Goal: Task Accomplishment & Management: Use online tool/utility

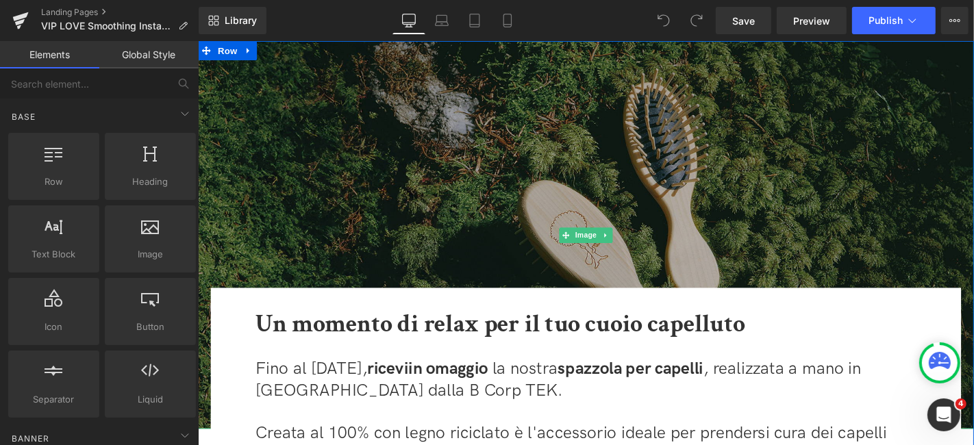
click at [609, 132] on img at bounding box center [611, 247] width 829 height 414
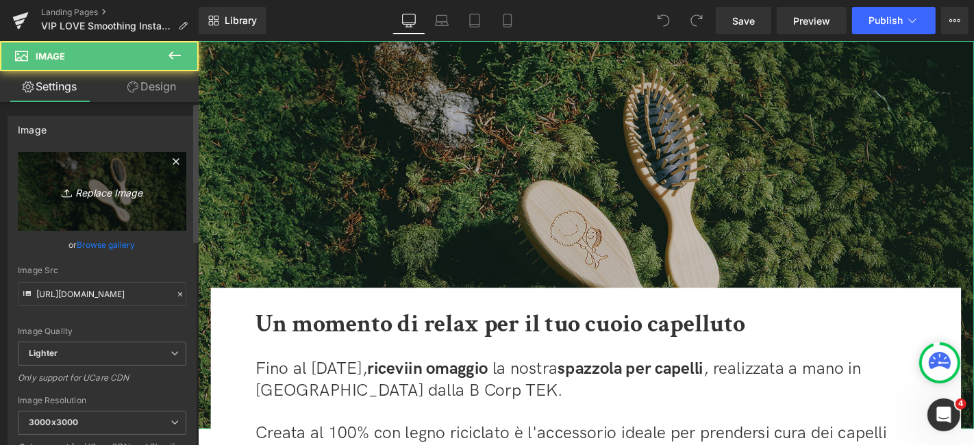
click at [125, 183] on icon "Replace Image" at bounding box center [102, 191] width 110 height 17
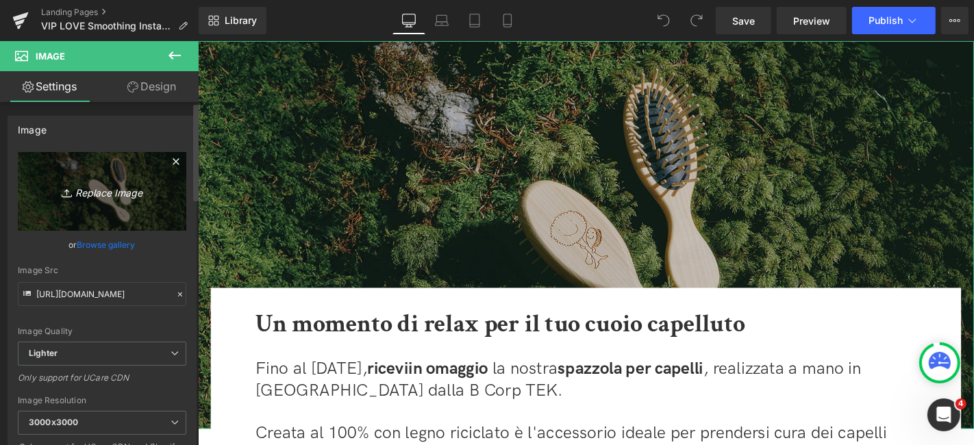
type input "C:\fakepath\banner LSIM.jpg"
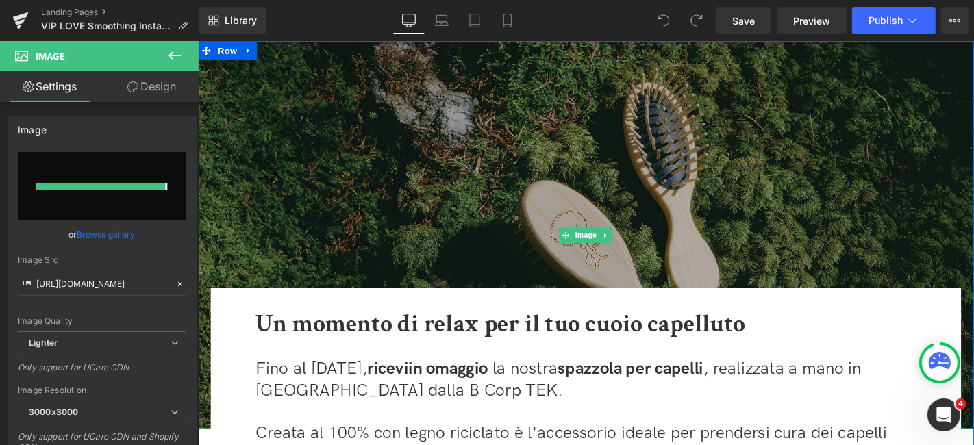
type input "[URL][DOMAIN_NAME]"
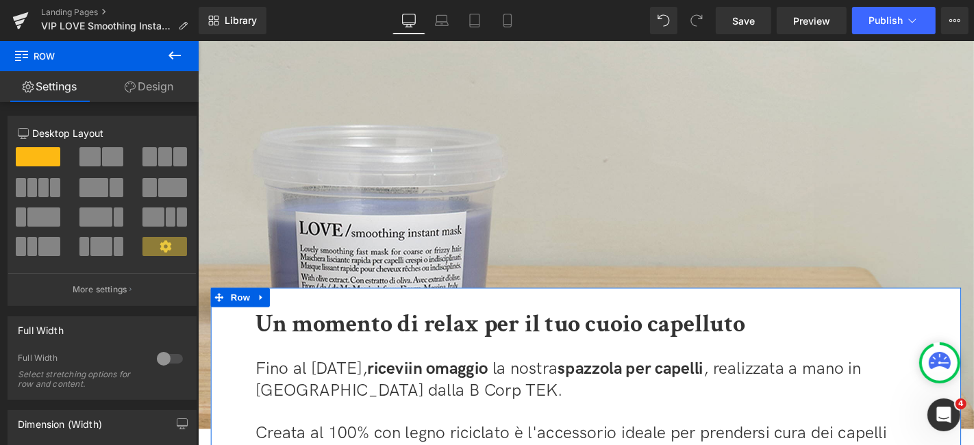
click at [145, 87] on link "Design" at bounding box center [148, 86] width 99 height 31
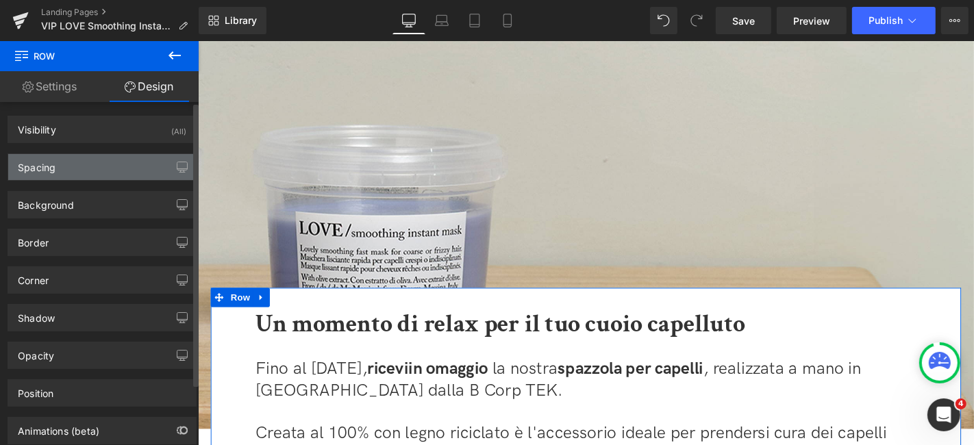
click at [77, 171] on div "Spacing" at bounding box center [102, 167] width 188 height 26
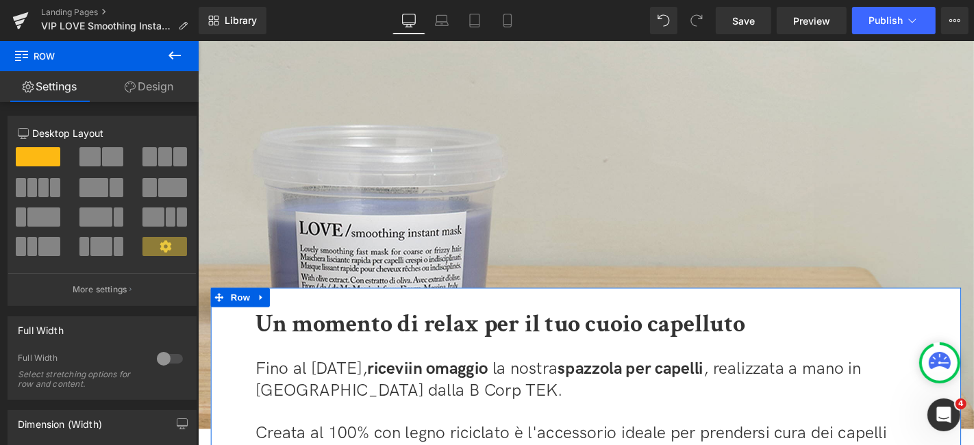
click at [163, 81] on link "Design" at bounding box center [148, 86] width 99 height 31
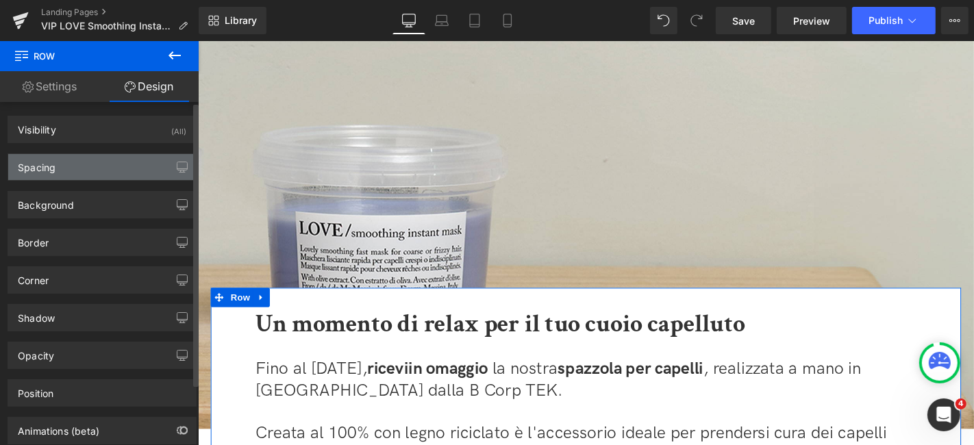
click at [117, 167] on div "Spacing" at bounding box center [102, 167] width 188 height 26
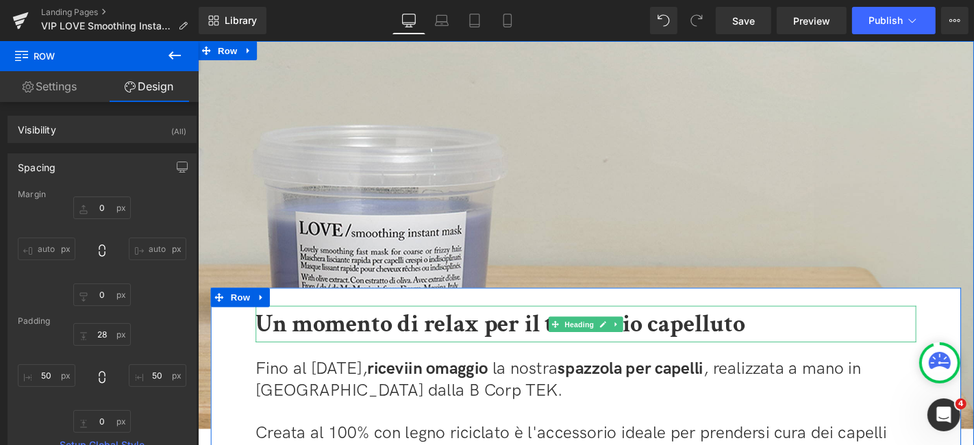
click at [892, 342] on h1 "Un momento di relax per il tuo cuoio capelluto" at bounding box center [612, 342] width 706 height 39
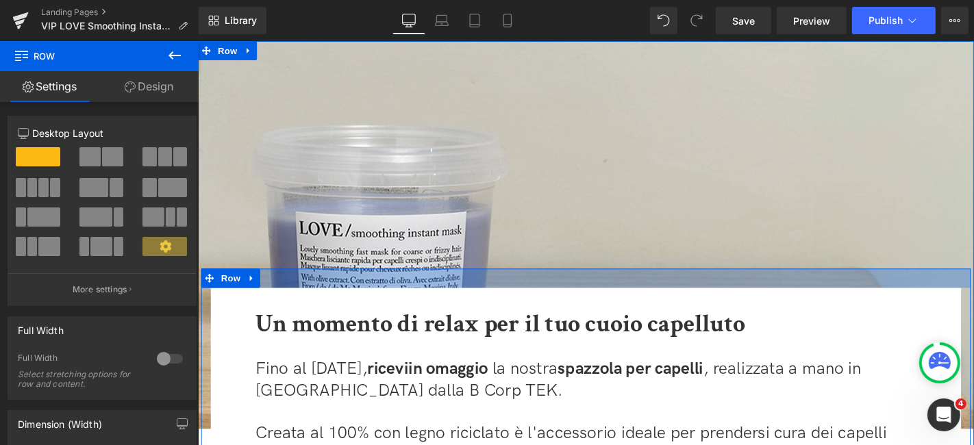
click at [974, 290] on div at bounding box center [612, 294] width 822 height 21
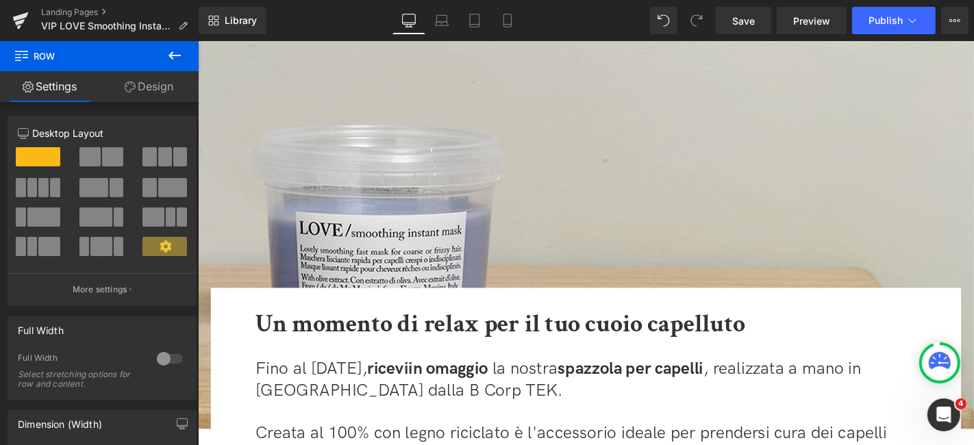
click at [146, 69] on span "Row" at bounding box center [82, 56] width 137 height 30
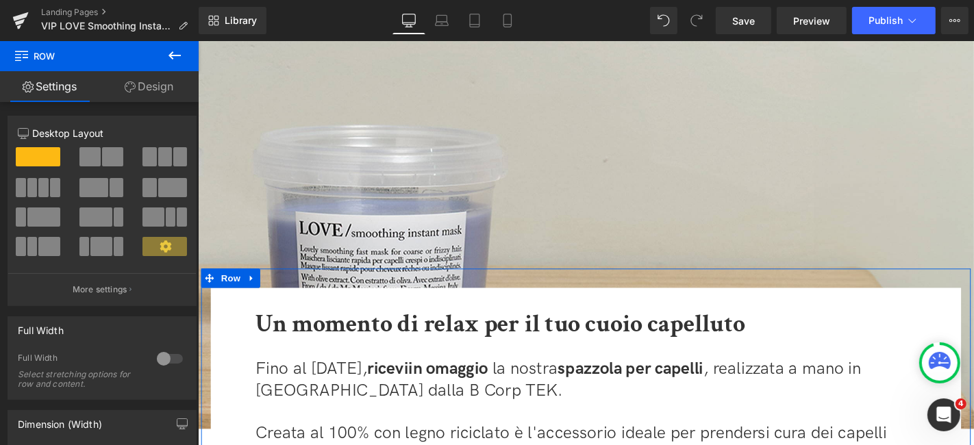
click at [151, 87] on link "Design" at bounding box center [148, 86] width 99 height 31
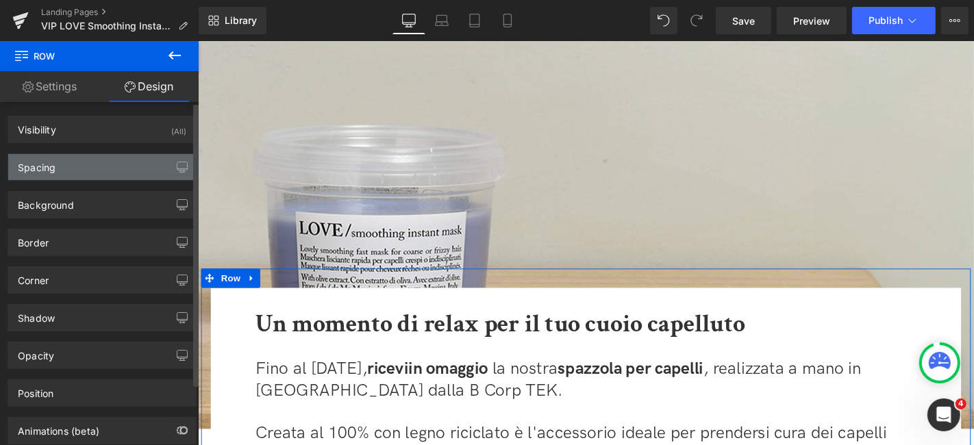
click at [96, 163] on div "Spacing" at bounding box center [102, 167] width 188 height 26
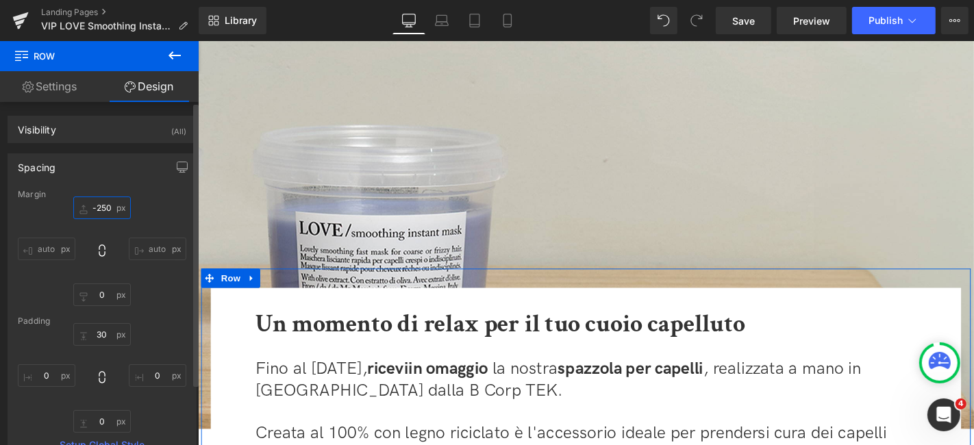
click at [108, 204] on input "-250" at bounding box center [102, 208] width 58 height 23
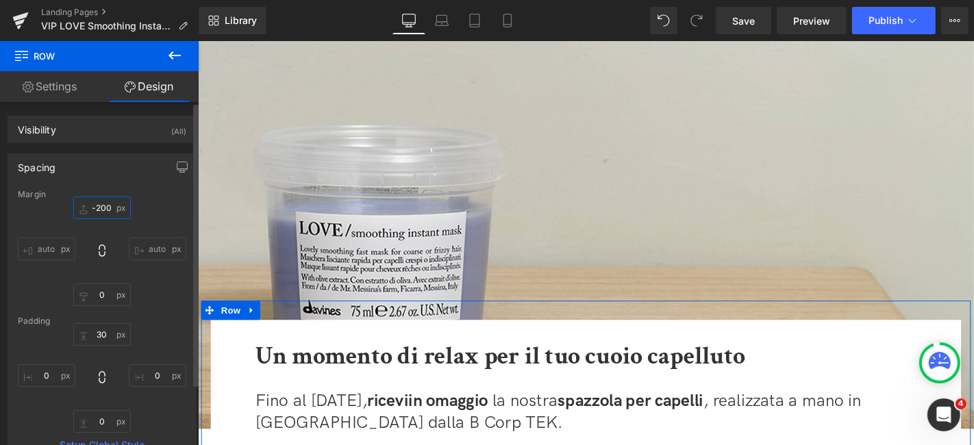
drag, startPoint x: 104, startPoint y: 207, endPoint x: 95, endPoint y: 207, distance: 9.6
click at [95, 207] on input "-200" at bounding box center [102, 208] width 58 height 23
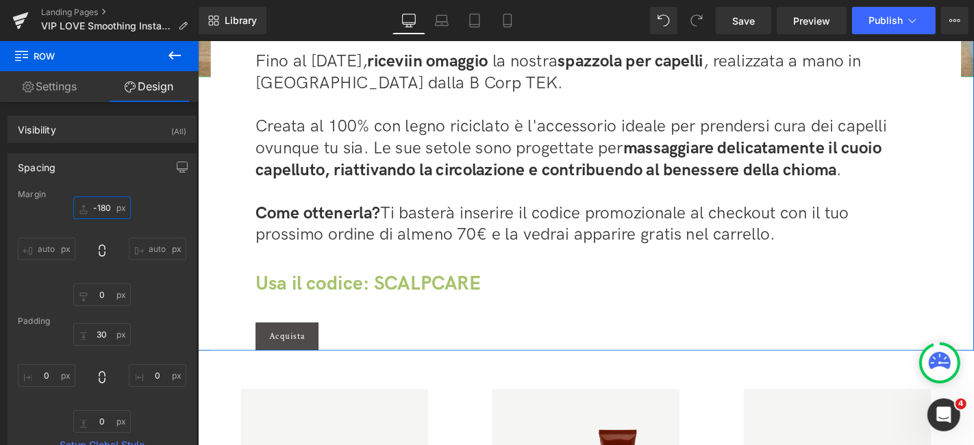
scroll to position [380, 0]
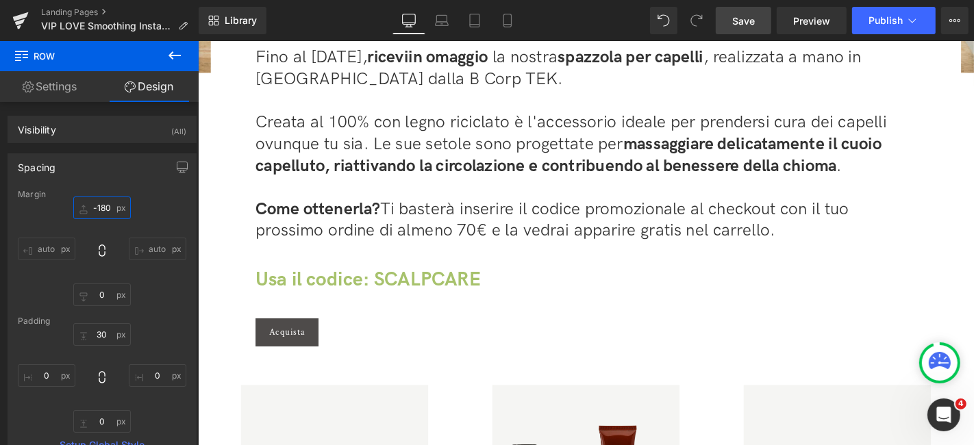
type input "-180"
click at [741, 32] on link "Save" at bounding box center [743, 20] width 55 height 27
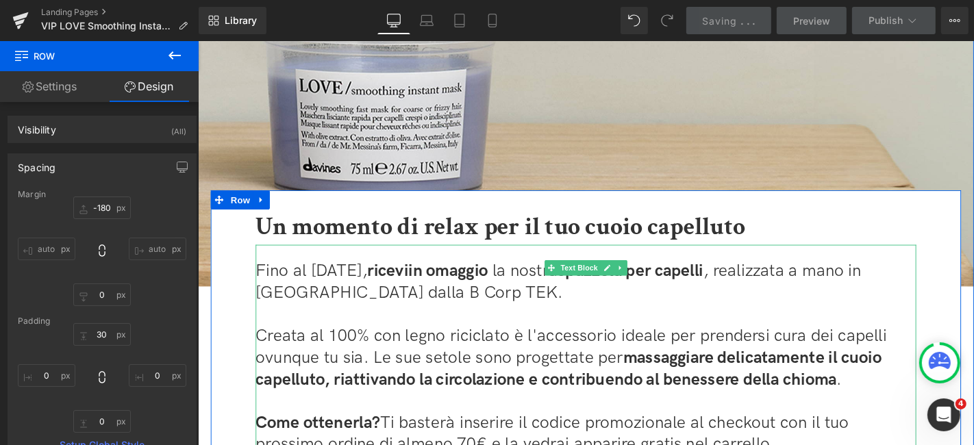
scroll to position [228, 0]
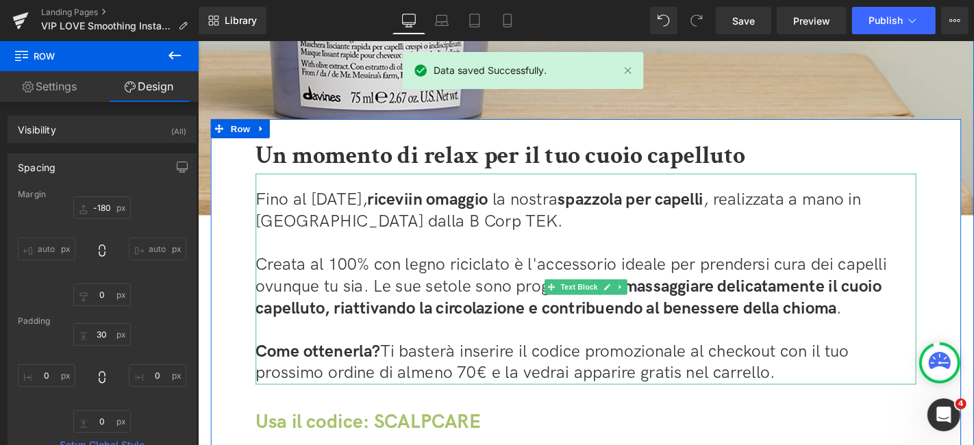
click at [886, 330] on p "Creata al 100% con legno riciclato è l'accessorio ideale per prendersi cura dei…" at bounding box center [612, 303] width 706 height 69
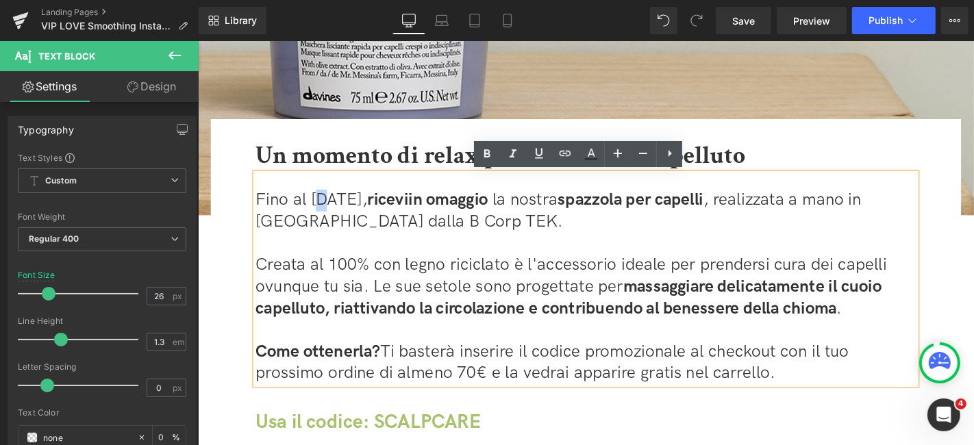
drag, startPoint x: 336, startPoint y: 212, endPoint x: 326, endPoint y: 208, distance: 11.1
click at [326, 208] on span "Fino al [DATE], ricevi" at bounding box center [340, 210] width 163 height 21
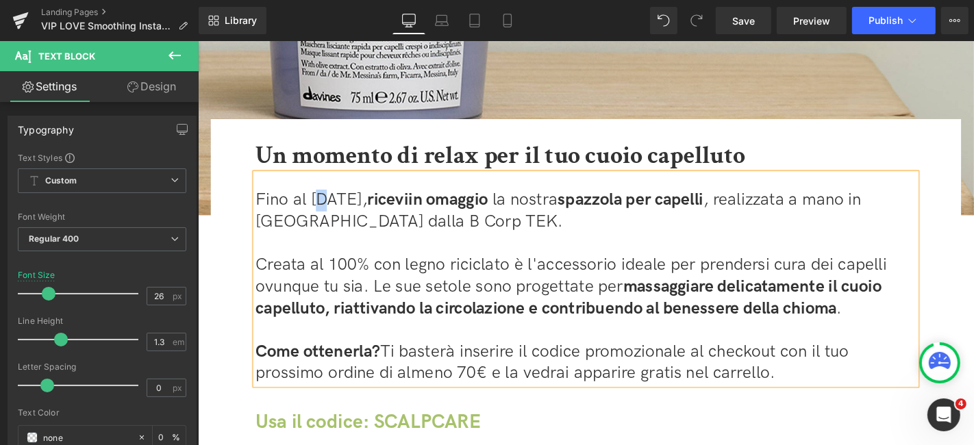
drag, startPoint x: 398, startPoint y: 210, endPoint x: 342, endPoint y: 201, distance: 56.8
click at [342, 201] on span "Fino al [DATE], ricevi" at bounding box center [340, 210] width 163 height 21
drag, startPoint x: 645, startPoint y: 208, endPoint x: 800, endPoint y: 202, distance: 155.6
click at [800, 202] on p "Fino al [DATE], ricevi in omaggio la nostra spazzola per capelli , realizzata a…" at bounding box center [612, 222] width 706 height 47
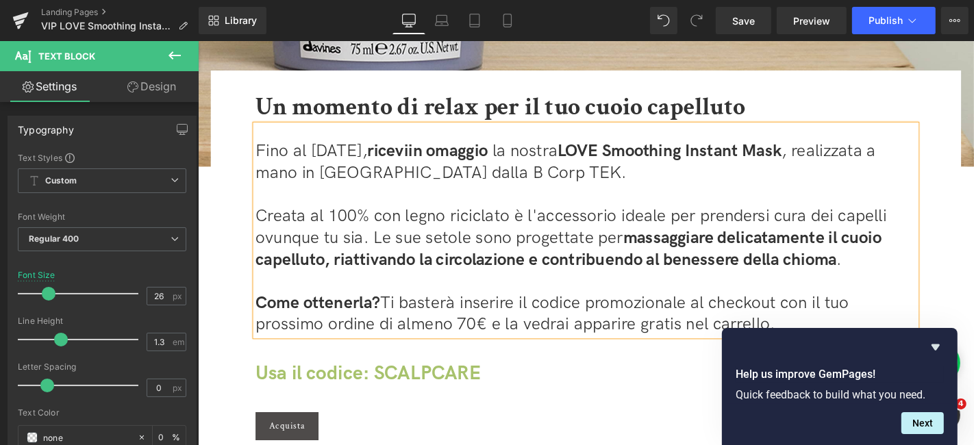
scroll to position [304, 0]
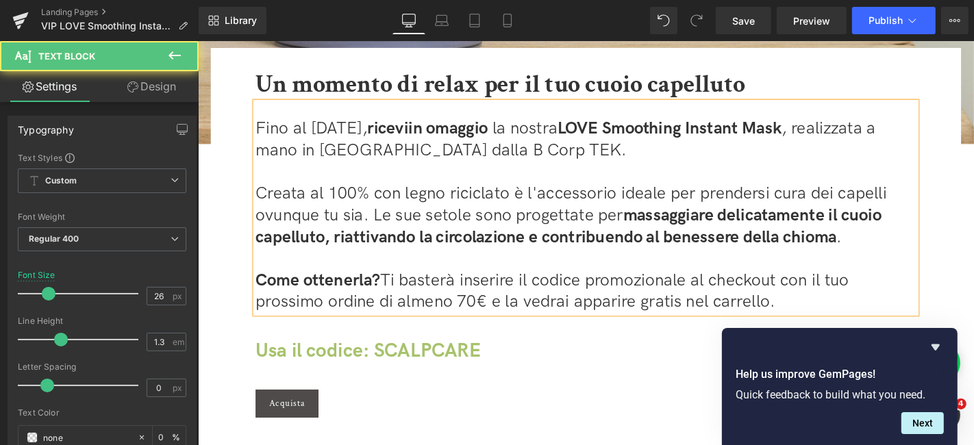
click at [753, 235] on span "massaggiare delicatamente il cuoio capelluto, riattivando la circolazione e con…" at bounding box center [593, 238] width 669 height 45
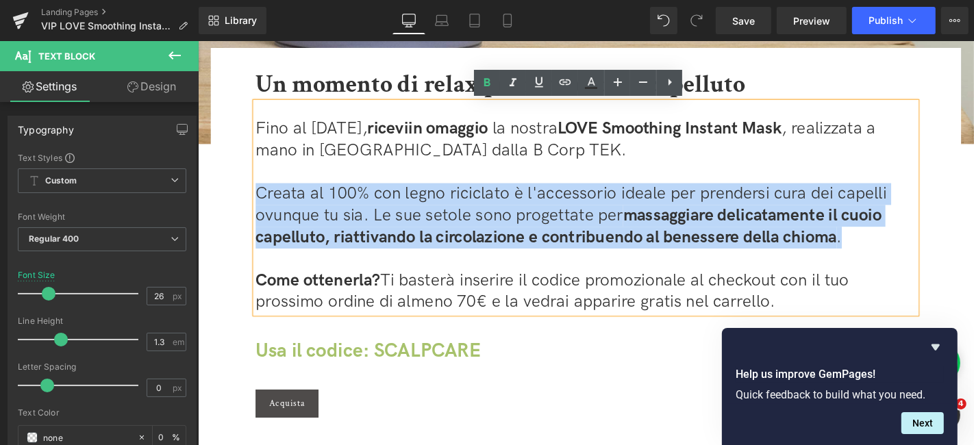
drag, startPoint x: 884, startPoint y: 251, endPoint x: 258, endPoint y: 199, distance: 628.3
click at [259, 199] on p "Creata al 100% con legno riciclato è l'accessorio ideale per prendersi cura dei…" at bounding box center [612, 227] width 706 height 69
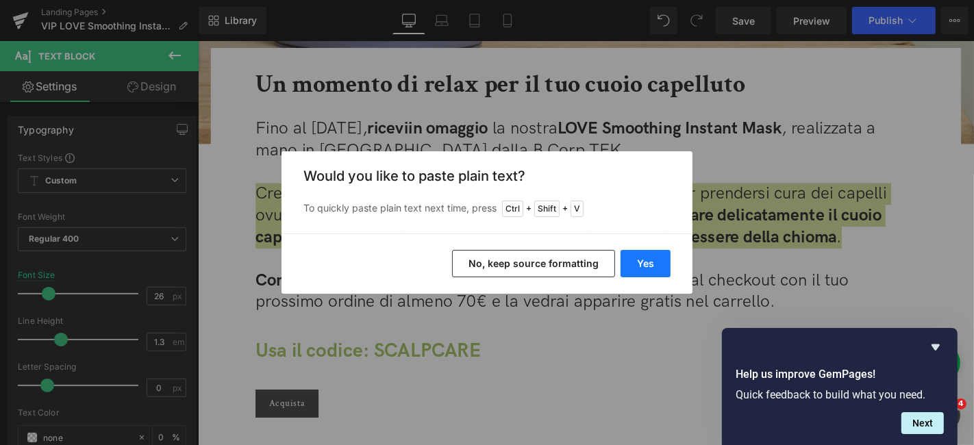
click at [647, 259] on button "Yes" at bounding box center [646, 263] width 50 height 27
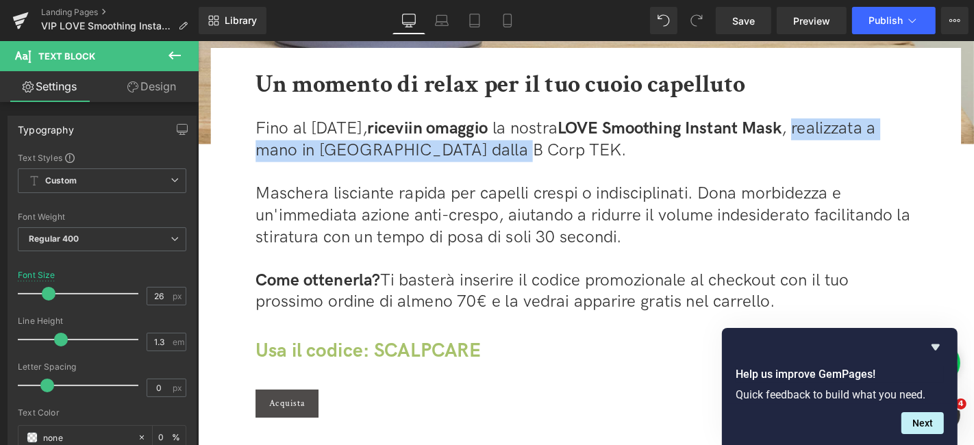
drag, startPoint x: 636, startPoint y: 157, endPoint x: 186, endPoint y: 153, distance: 450.1
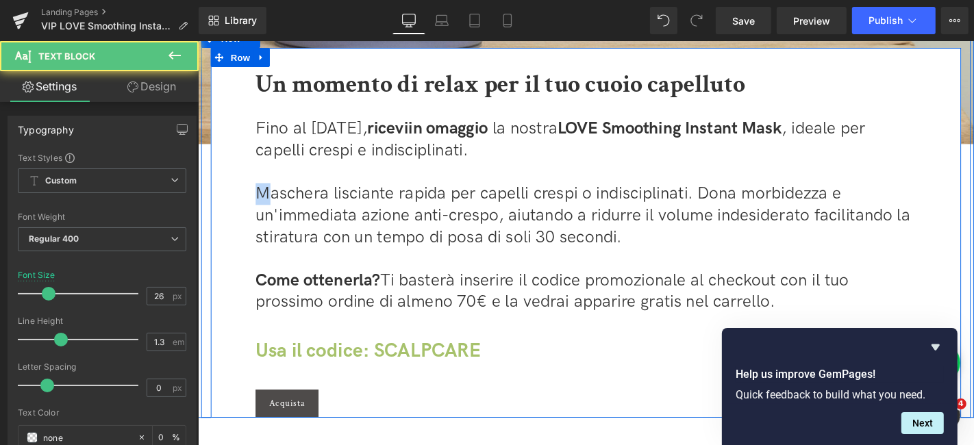
drag, startPoint x: 273, startPoint y: 202, endPoint x: 249, endPoint y: 204, distance: 24.7
click at [249, 204] on div "Un momento di relax per il tuo cuoio capelluto Heading Fino al [DATE], ricevi i…" at bounding box center [611, 255] width 733 height 376
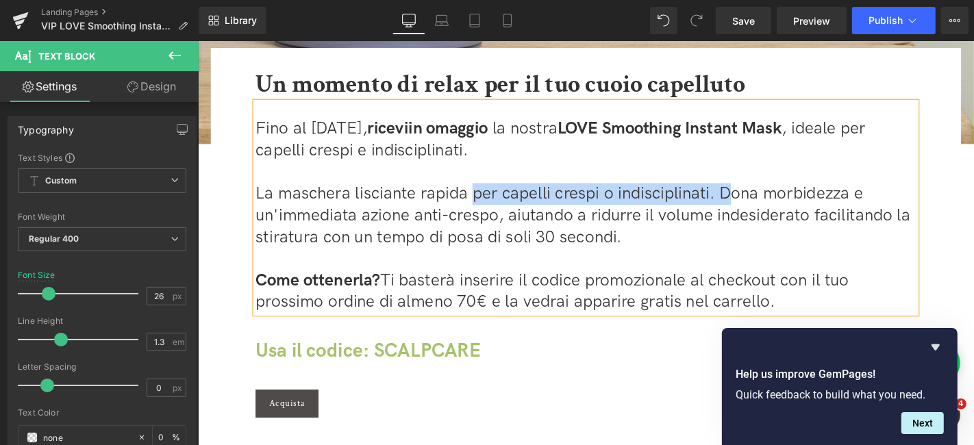
drag, startPoint x: 758, startPoint y: 200, endPoint x: 486, endPoint y: 200, distance: 272.0
click at [486, 200] on p "La maschera lisciante rapida per capelli crespi o indisciplinati. Dona morbidez…" at bounding box center [612, 227] width 706 height 69
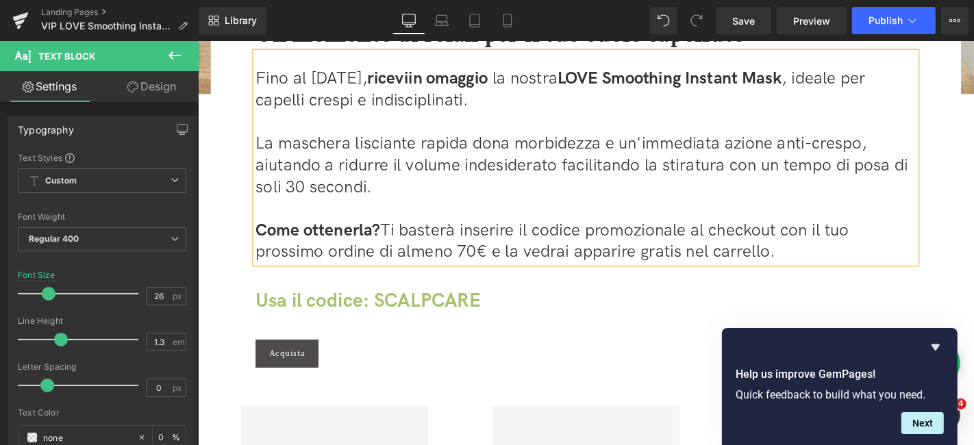
scroll to position [380, 0]
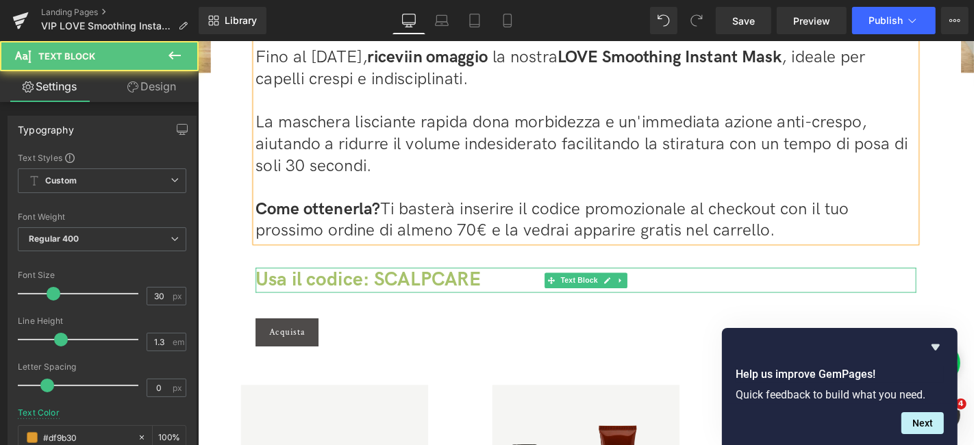
click at [476, 304] on span "Usa il codice: SCALPCARE" at bounding box center [379, 296] width 240 height 25
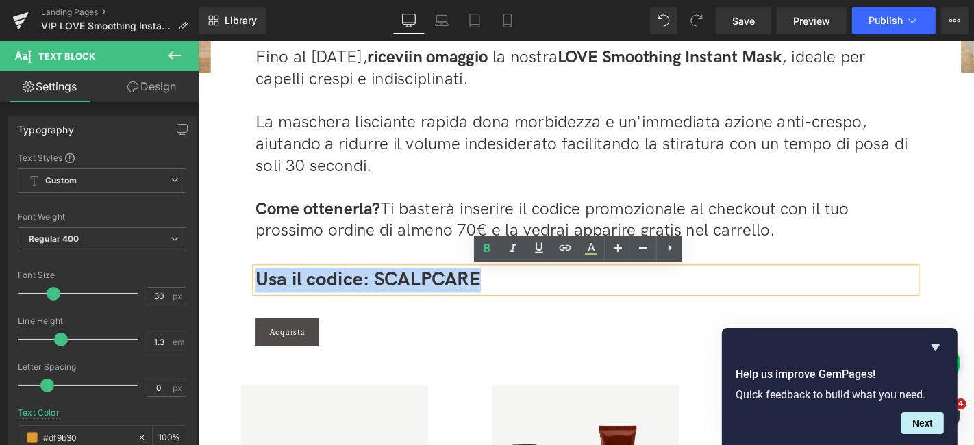
drag, startPoint x: 495, startPoint y: 297, endPoint x: 235, endPoint y: 294, distance: 260.4
click at [235, 294] on div "Un momento di relax per il tuo cuoio capelluto Heading Fino al [DATE], ricevi i…" at bounding box center [612, 169] width 802 height 395
click at [486, 301] on span "Usa il codice: SCALPCARE" at bounding box center [379, 296] width 240 height 25
drag, startPoint x: 500, startPoint y: 296, endPoint x: 385, endPoint y: 295, distance: 115.1
click at [385, 295] on div "Usa il codice: SCALPCARE" at bounding box center [612, 296] width 706 height 27
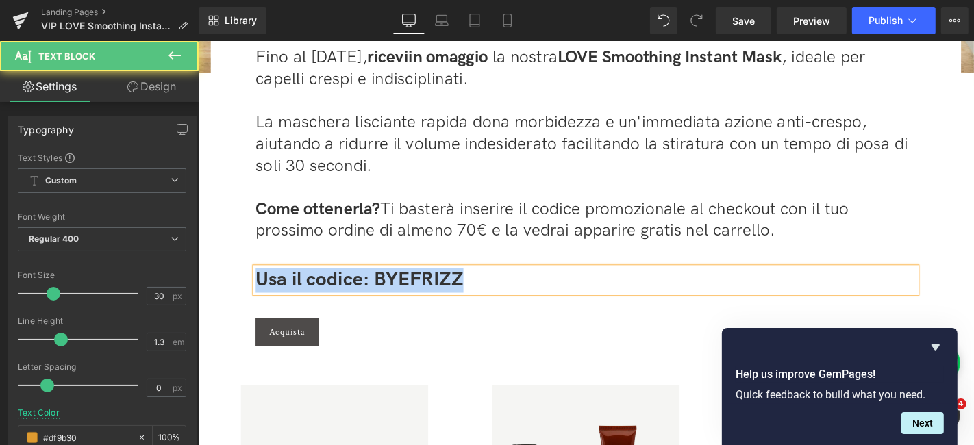
drag, startPoint x: 491, startPoint y: 288, endPoint x: 197, endPoint y: 284, distance: 293.9
click at [197, 284] on div "Image Un momento di relax per il tuo cuoio capelluto Heading Fino al [DATE], ri…" at bounding box center [611, 13] width 829 height 707
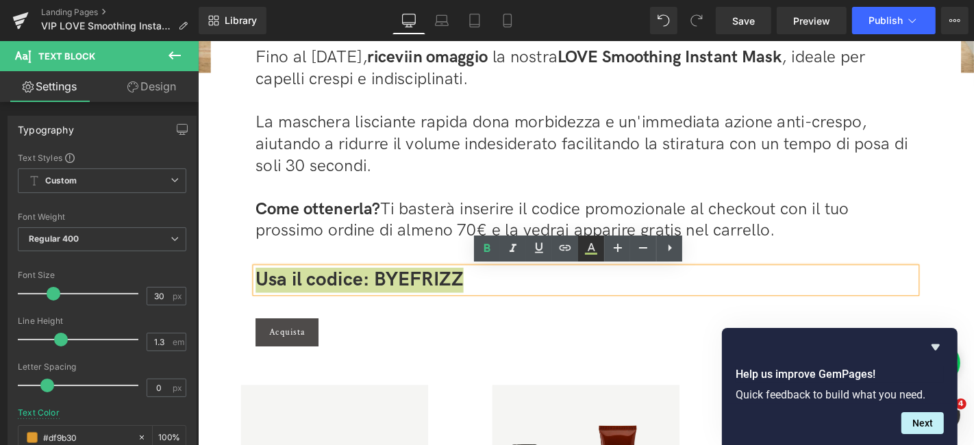
click at [598, 250] on icon at bounding box center [591, 248] width 16 height 16
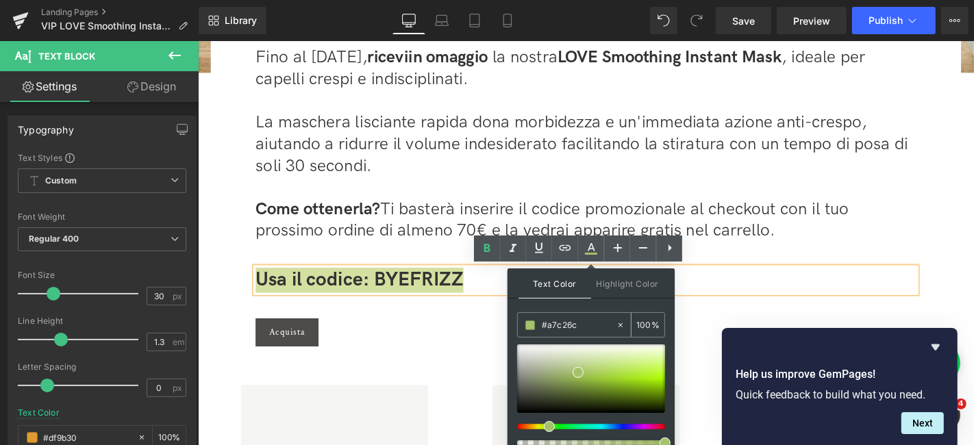
drag, startPoint x: 583, startPoint y: 330, endPoint x: 547, endPoint y: 325, distance: 35.9
click at [547, 325] on input "#a7c26c" at bounding box center [579, 325] width 74 height 15
paste input "616db4"
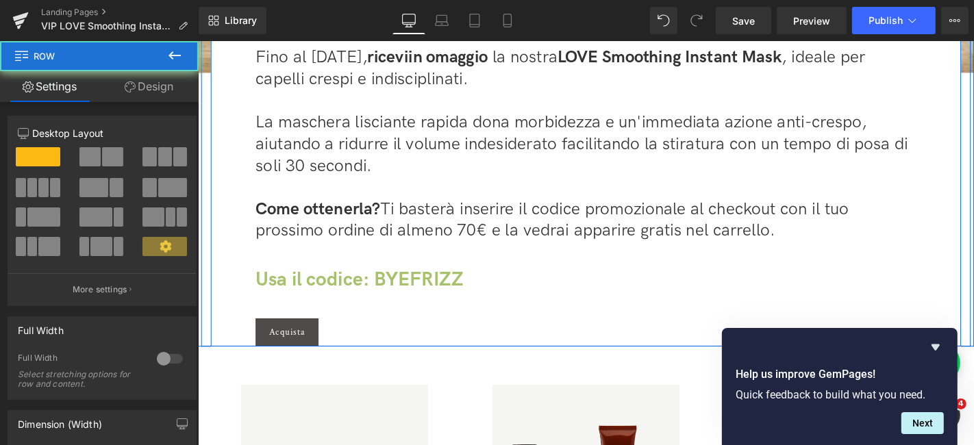
click at [693, 321] on div "Un momento di relax per il tuo cuoio capelluto Heading Fino al [DATE], ricevi i…" at bounding box center [611, 179] width 733 height 376
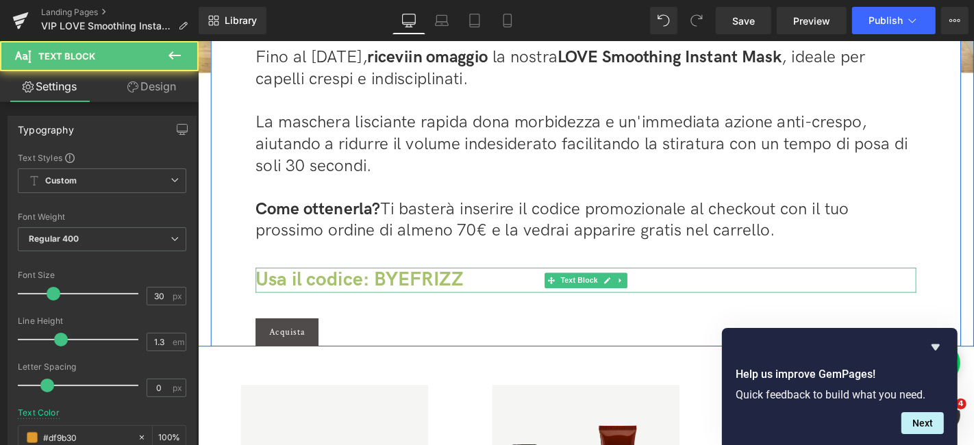
click at [505, 286] on div "Usa il codice: BYEFRIZZ" at bounding box center [612, 296] width 706 height 27
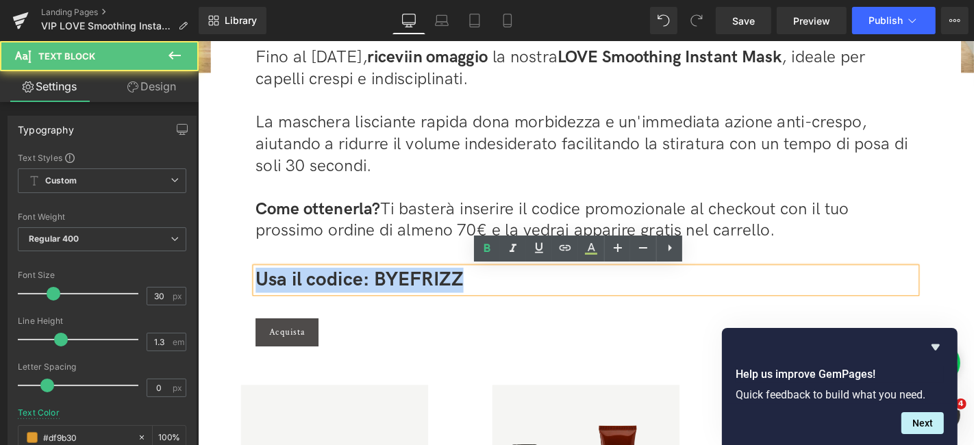
drag, startPoint x: 499, startPoint y: 293, endPoint x: 162, endPoint y: 295, distance: 337.1
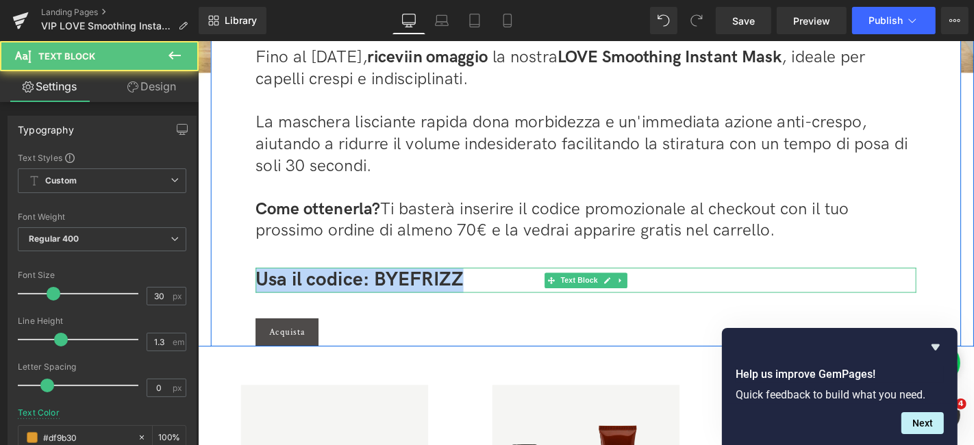
click at [447, 299] on span "Usa il codice: BYEFRIZZ" at bounding box center [370, 296] width 222 height 25
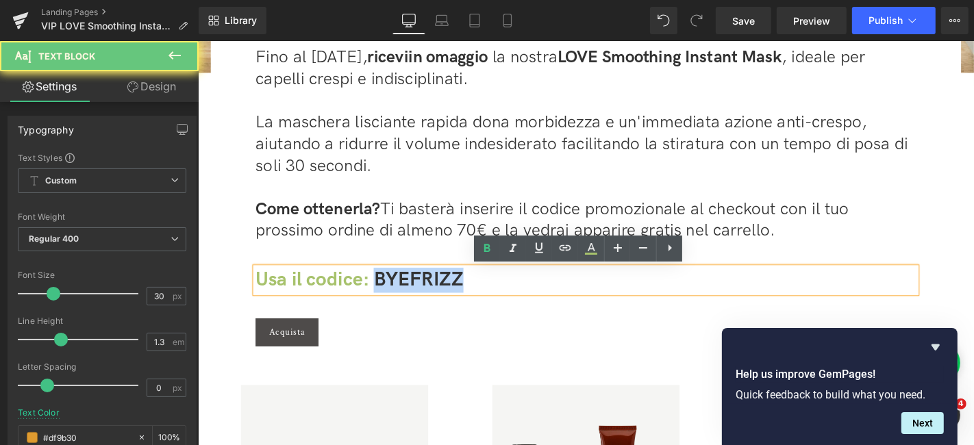
click at [447, 299] on span "Usa il codice: BYEFRIZZ" at bounding box center [370, 296] width 222 height 25
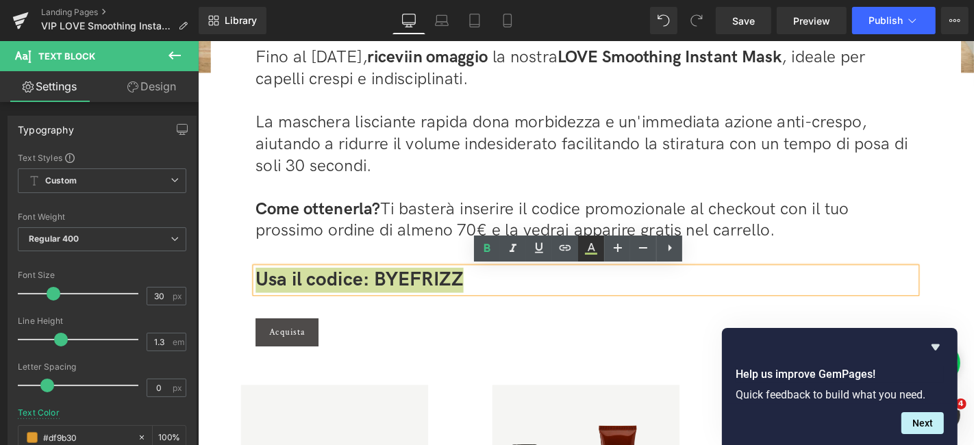
click at [591, 250] on icon at bounding box center [591, 248] width 16 height 16
type input "#a7c26c"
type input "100"
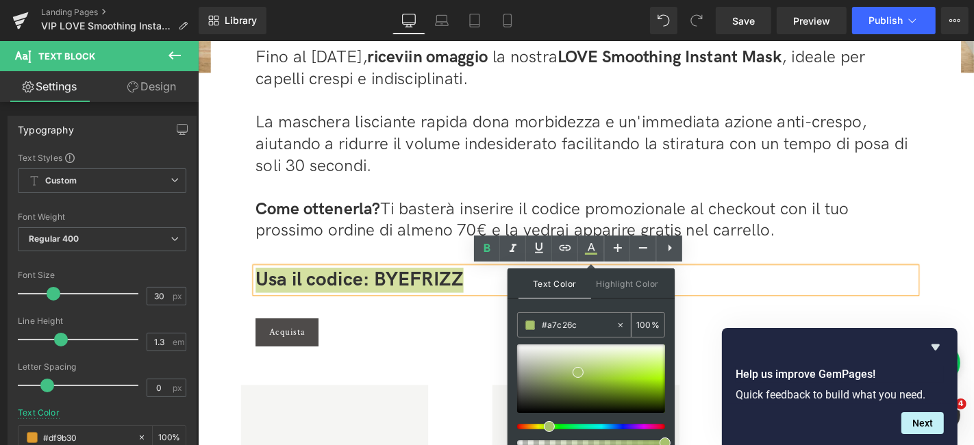
drag, startPoint x: 585, startPoint y: 330, endPoint x: 548, endPoint y: 321, distance: 38.2
click at [548, 321] on input "#a7c26c" at bounding box center [579, 325] width 74 height 15
paste input "616db4"
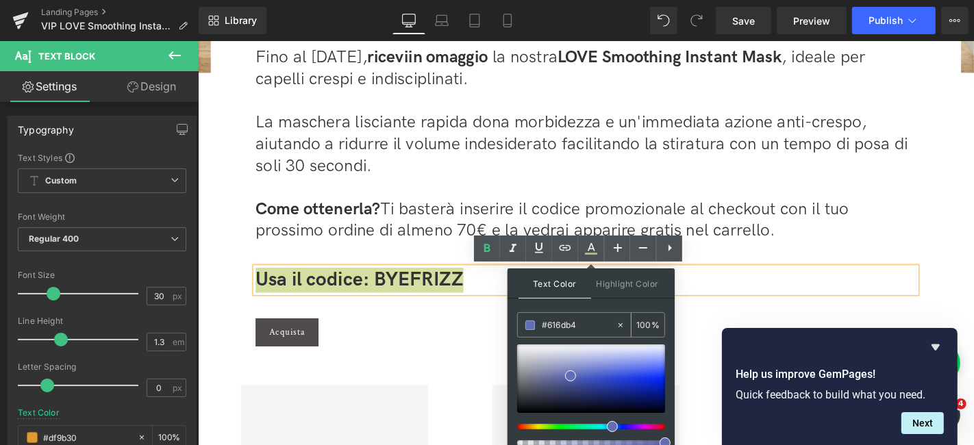
type input "#616db4"
click at [526, 326] on span at bounding box center [530, 326] width 10 height 10
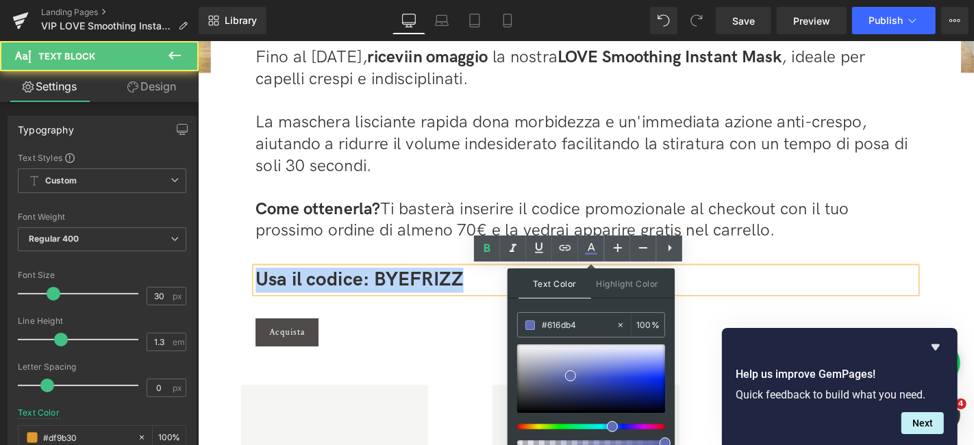
click at [723, 290] on div "Usa il codice: BYEFRIZZ" at bounding box center [612, 296] width 706 height 27
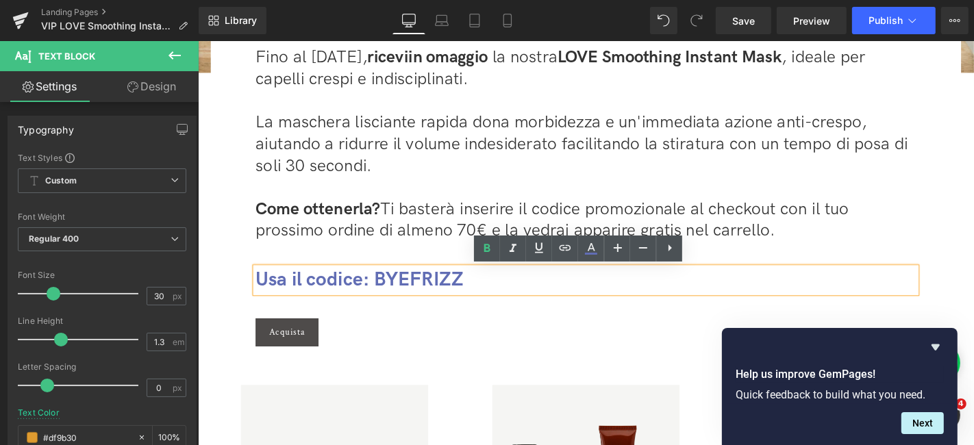
click at [501, 324] on div "Un momento di relax per il tuo cuoio capelluto Heading Fino al [DATE], ricevi i…" at bounding box center [611, 179] width 733 height 376
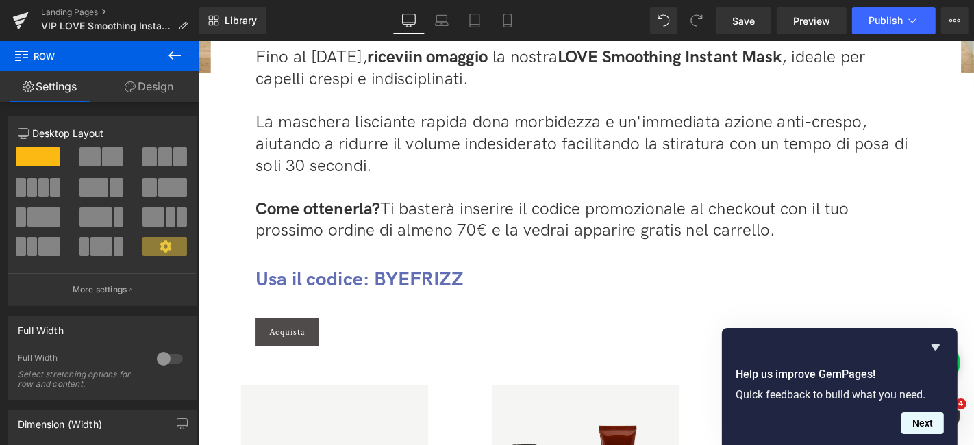
click at [932, 427] on button "Next" at bounding box center [923, 423] width 42 height 22
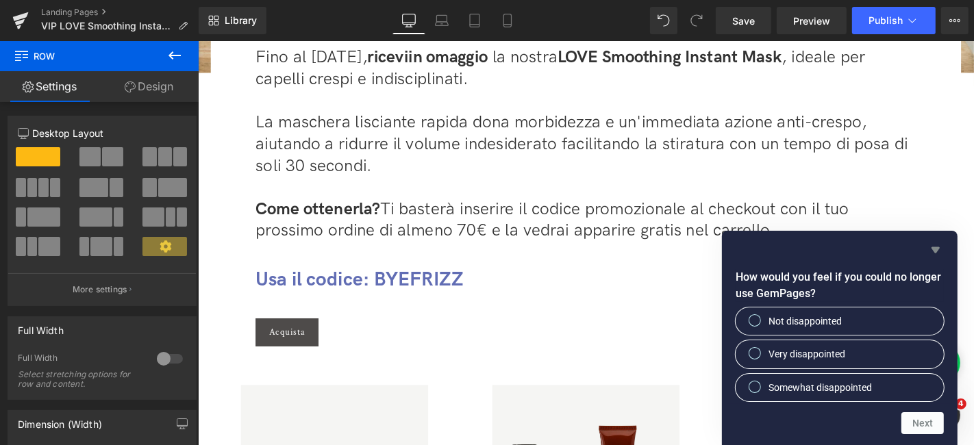
click at [939, 249] on icon "Hide survey" at bounding box center [936, 250] width 8 height 6
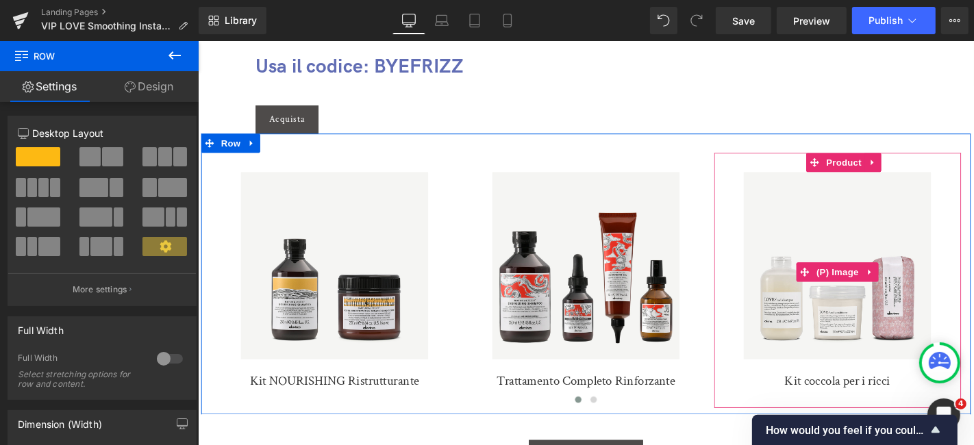
scroll to position [837, 0]
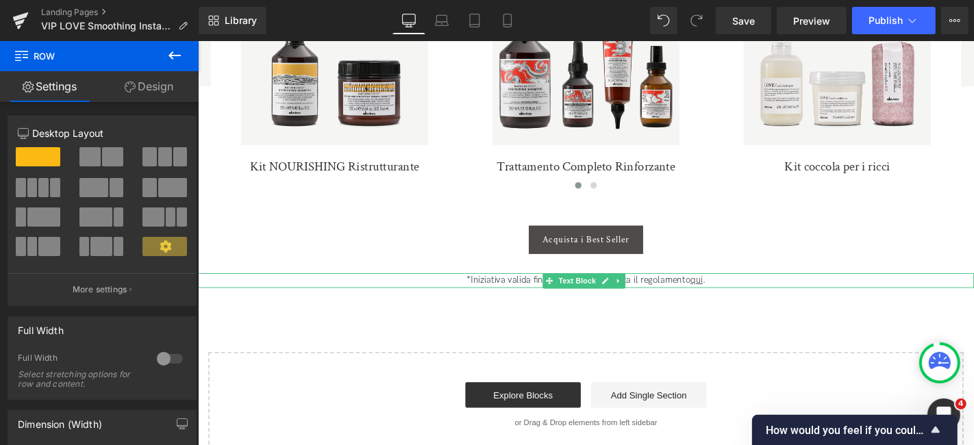
click at [515, 296] on p "*Iniziativa valida fino al [DATE]. Consulta il regolamento qui ." at bounding box center [612, 295] width 788 height 15
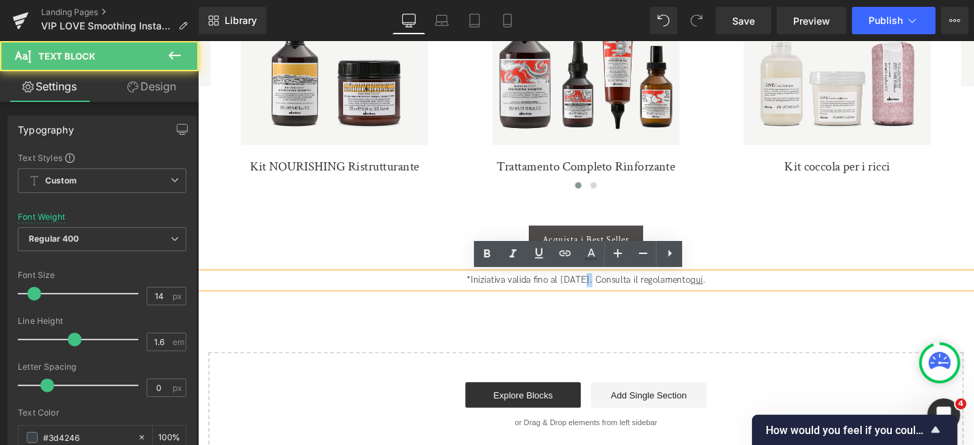
drag, startPoint x: 600, startPoint y: 298, endPoint x: 591, endPoint y: 296, distance: 9.8
click at [591, 296] on p "*Iniziativa valida fino al [DATE]. Consulta il regolamento qui ." at bounding box center [612, 295] width 788 height 15
drag, startPoint x: 582, startPoint y: 292, endPoint x: 575, endPoint y: 294, distance: 7.2
click at [575, 294] on p "*Iniziativa valida fino al [DATE]. Consulta il regolamento qui ." at bounding box center [612, 295] width 788 height 15
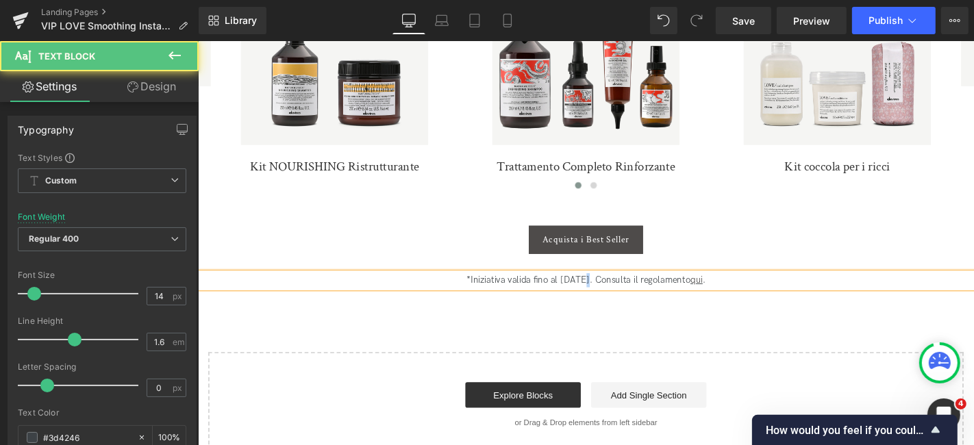
click at [593, 293] on p "*Iniziativa valida fino al [DATE]. Consulta il regolamento qui ." at bounding box center [612, 295] width 788 height 15
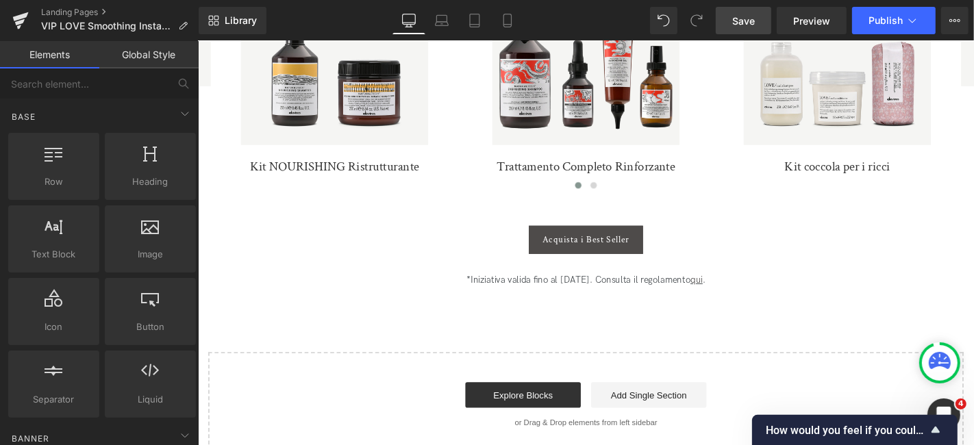
click at [753, 25] on span "Save" at bounding box center [743, 21] width 23 height 14
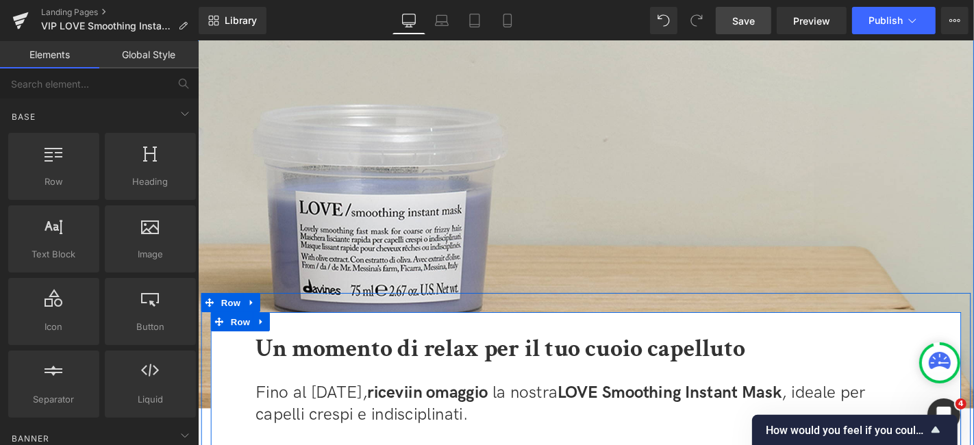
scroll to position [0, 0]
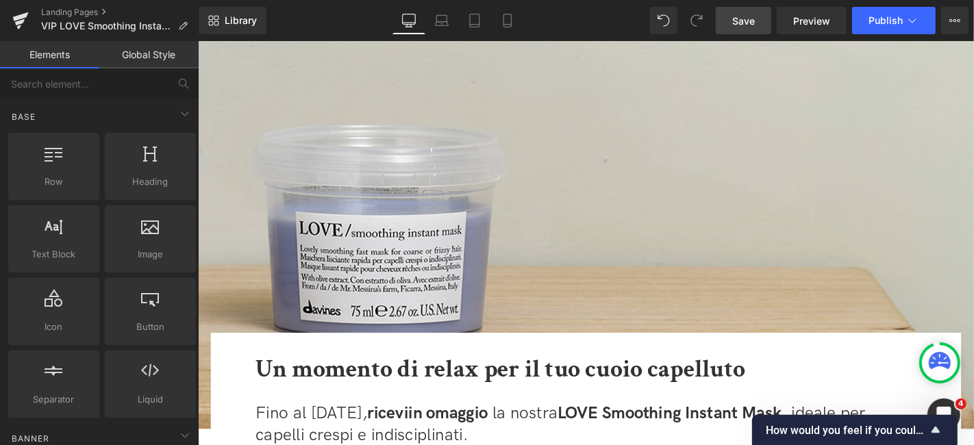
click at [746, 20] on span "Save" at bounding box center [743, 21] width 23 height 14
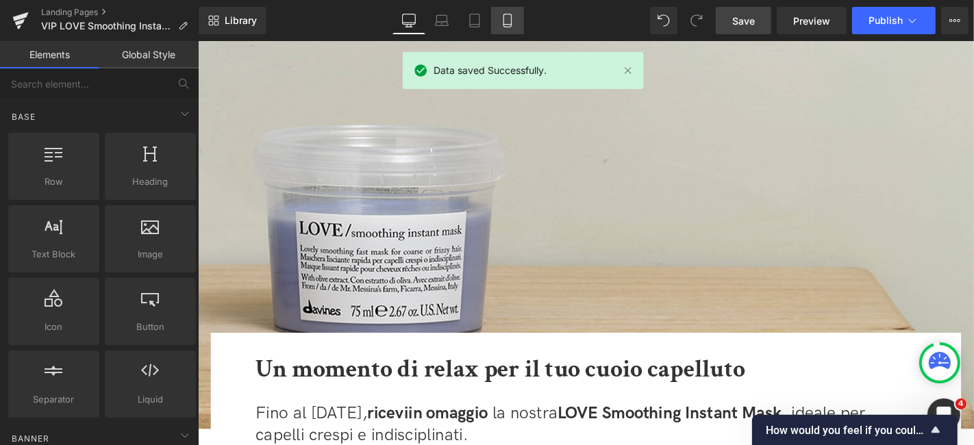
click at [504, 29] on link "Mobile" at bounding box center [507, 20] width 33 height 27
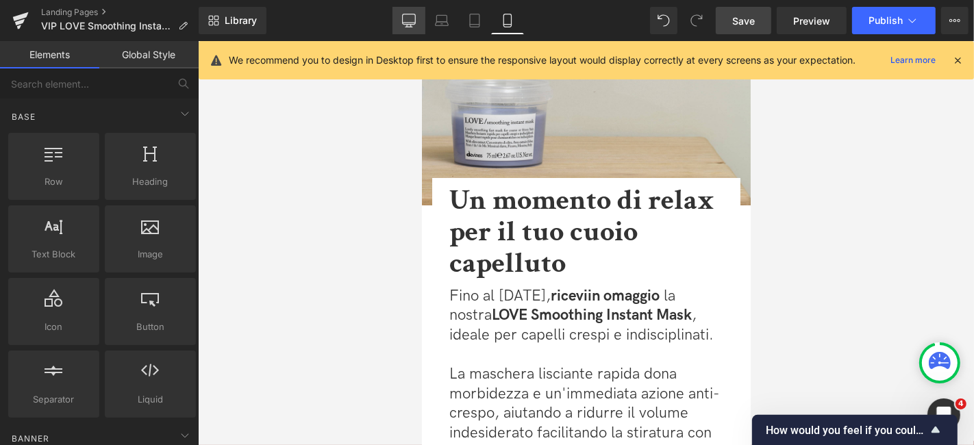
click at [419, 28] on link "Desktop" at bounding box center [409, 20] width 33 height 27
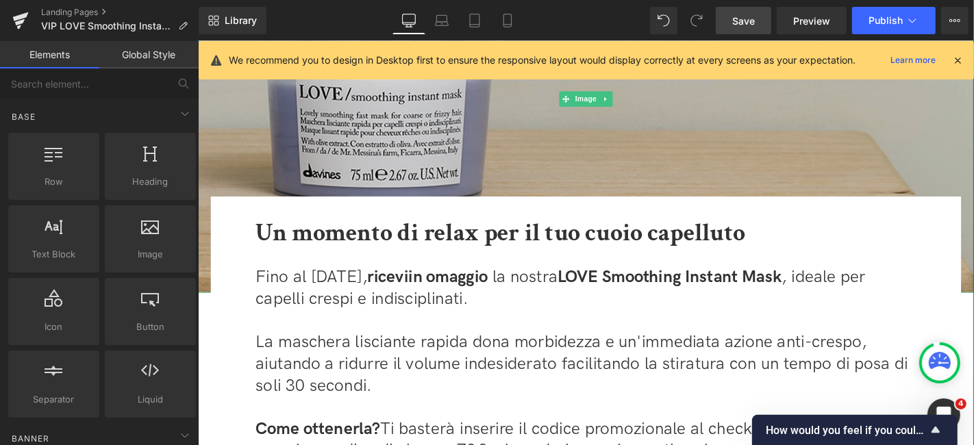
scroll to position [152, 0]
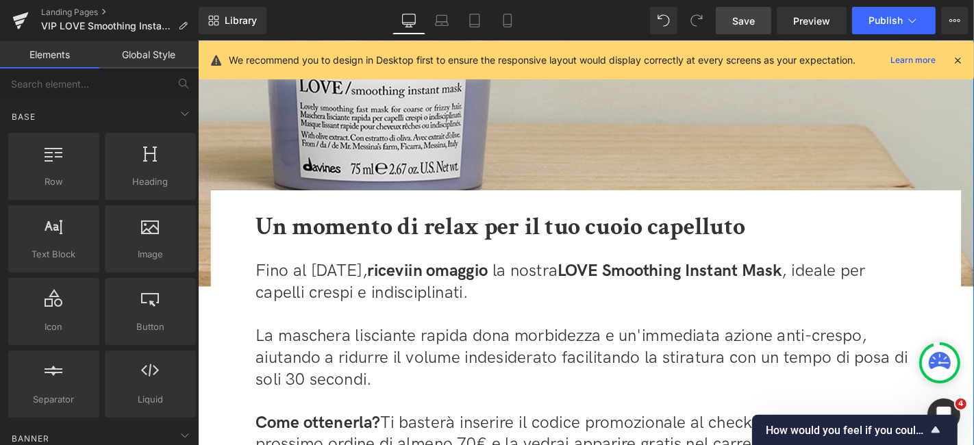
click at [582, 240] on div "Un momento di relax per il tuo cuoio capelluto Heading" at bounding box center [612, 238] width 706 height 39
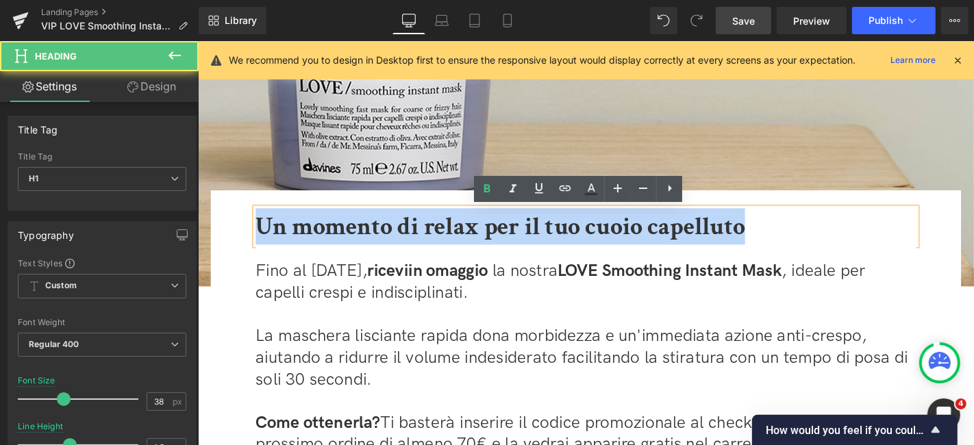
drag, startPoint x: 786, startPoint y: 235, endPoint x: 199, endPoint y: 235, distance: 587.1
click at [201, 235] on div "Un momento di relax per il tuo cuoio capelluto Heading Fino al [DATE], ricevi i…" at bounding box center [612, 397] width 822 height 395
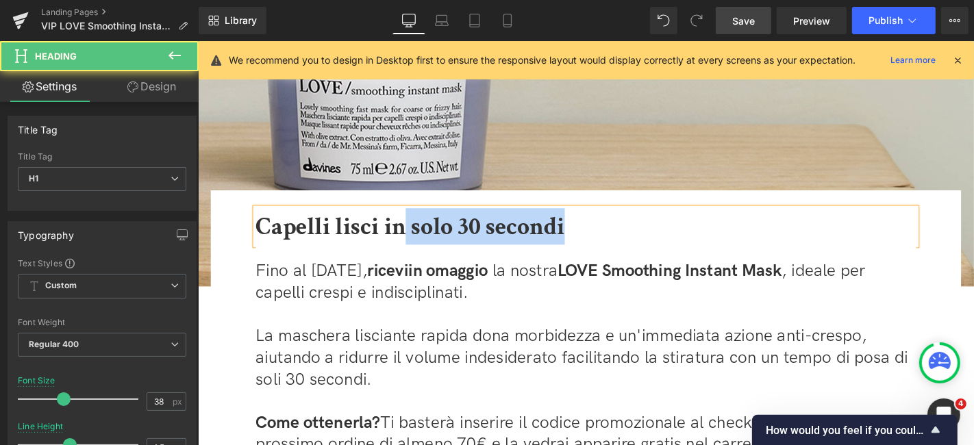
drag, startPoint x: 619, startPoint y: 239, endPoint x: 419, endPoint y: 232, distance: 199.5
click at [419, 232] on h1 "Capelli lisci in solo 30 secondi" at bounding box center [612, 238] width 706 height 39
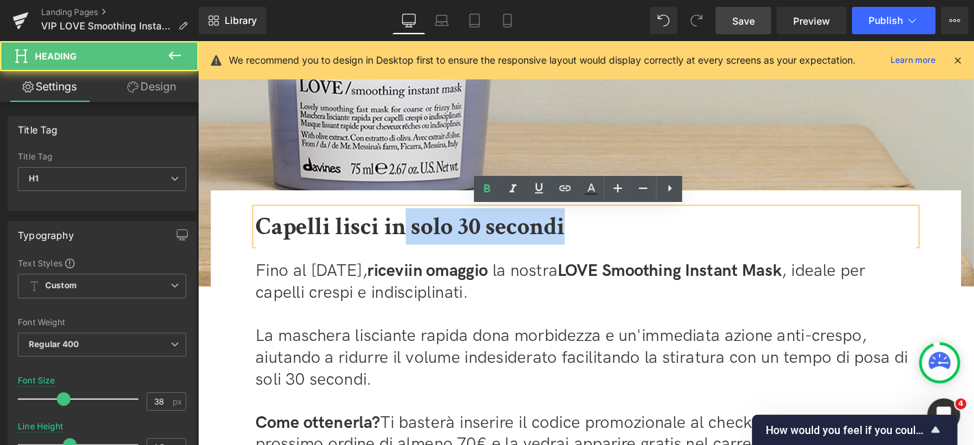
click at [656, 256] on h1 "Capelli lisci in solo 30 secondi" at bounding box center [612, 238] width 706 height 39
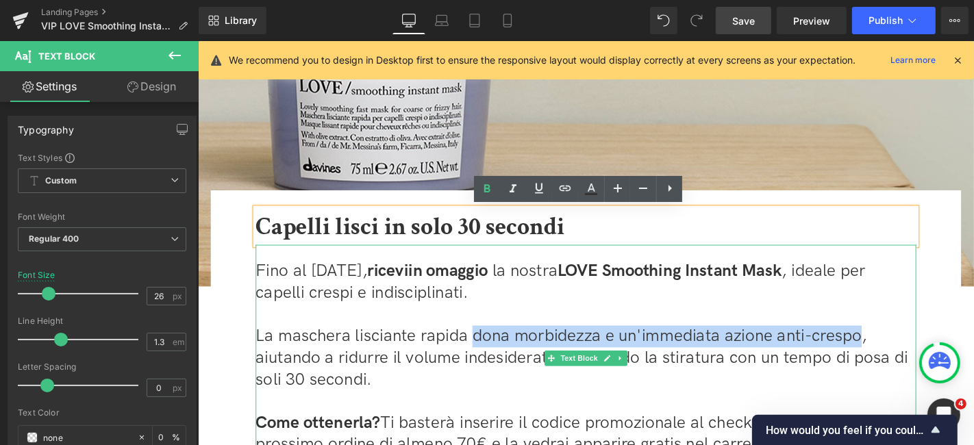
drag, startPoint x: 486, startPoint y: 358, endPoint x: 900, endPoint y: 357, distance: 413.8
click at [900, 357] on p "La maschera lisciante rapida dona morbidezza e un'immediata azione anti-crespo,…" at bounding box center [612, 379] width 706 height 69
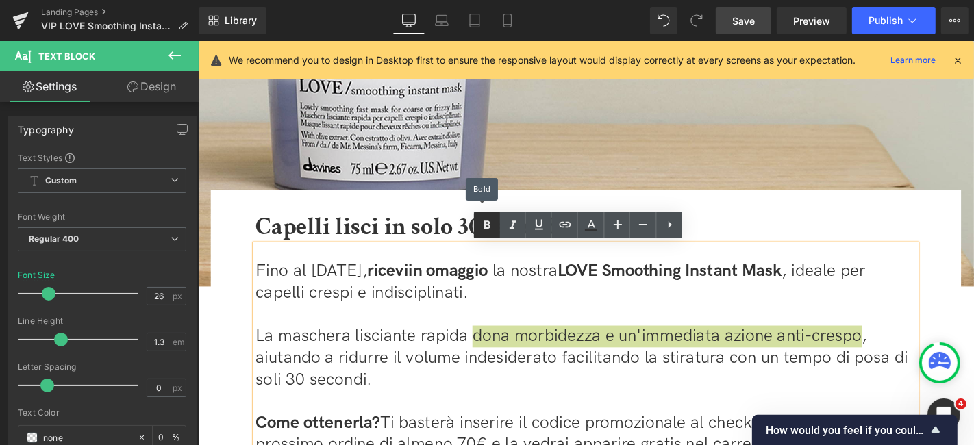
click at [479, 232] on icon at bounding box center [487, 225] width 16 height 16
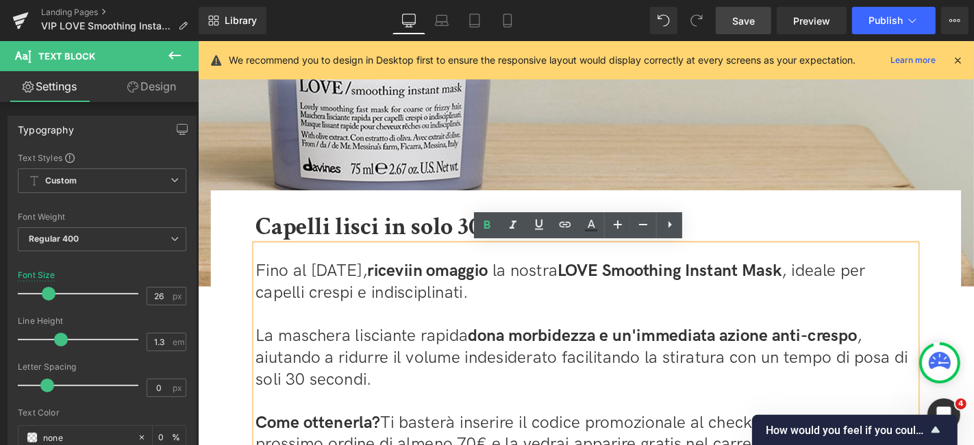
click at [751, 20] on span "Save" at bounding box center [743, 21] width 23 height 14
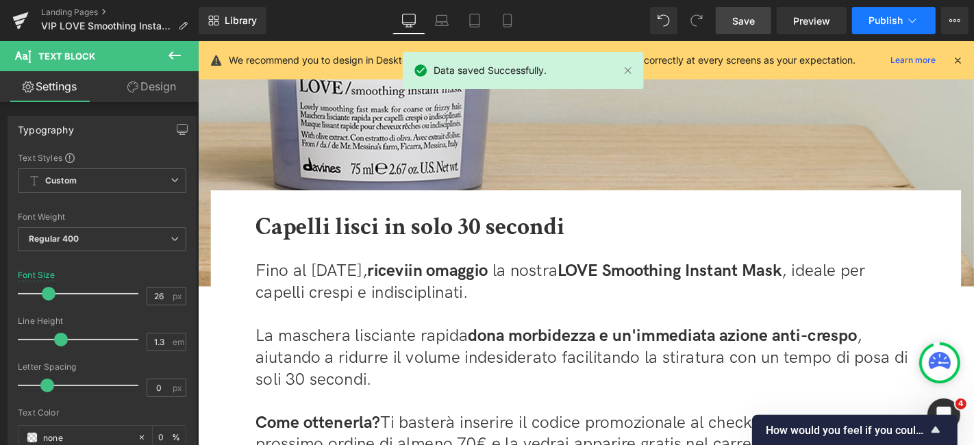
click at [858, 21] on button "Publish" at bounding box center [894, 20] width 84 height 27
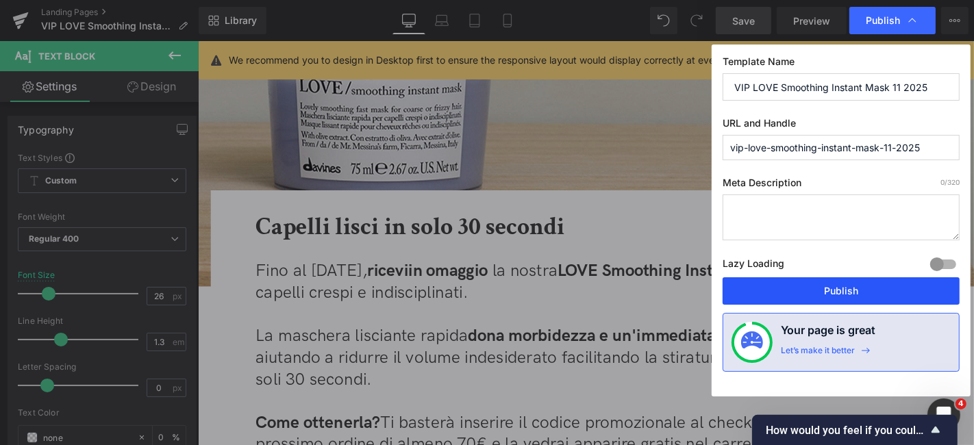
click at [851, 293] on button "Publish" at bounding box center [841, 290] width 237 height 27
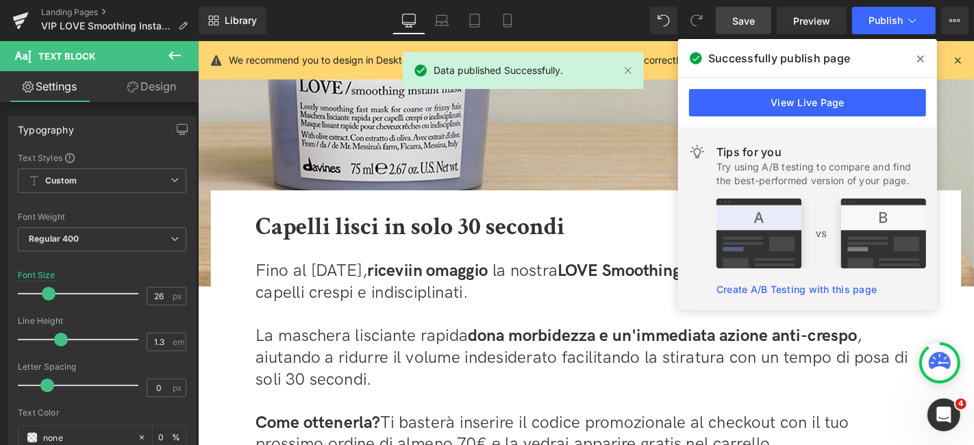
click at [919, 53] on icon at bounding box center [920, 58] width 7 height 11
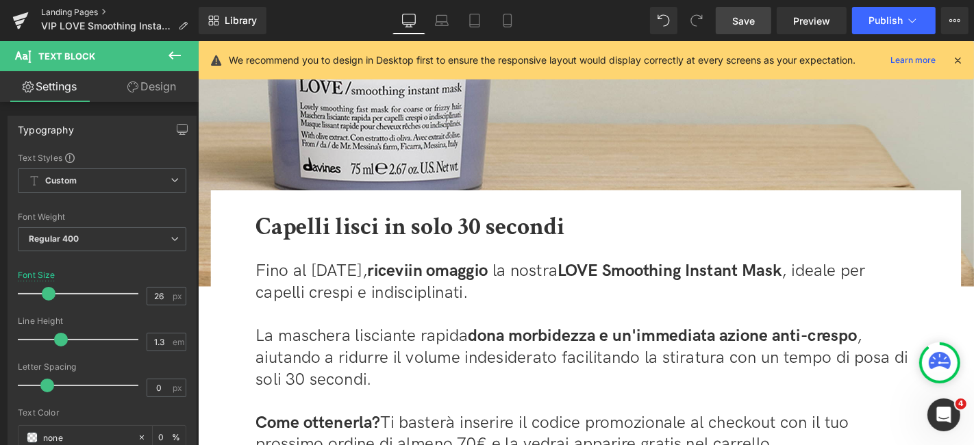
click at [52, 11] on link "Landing Pages" at bounding box center [120, 12] width 158 height 11
